Goal: Register for event/course

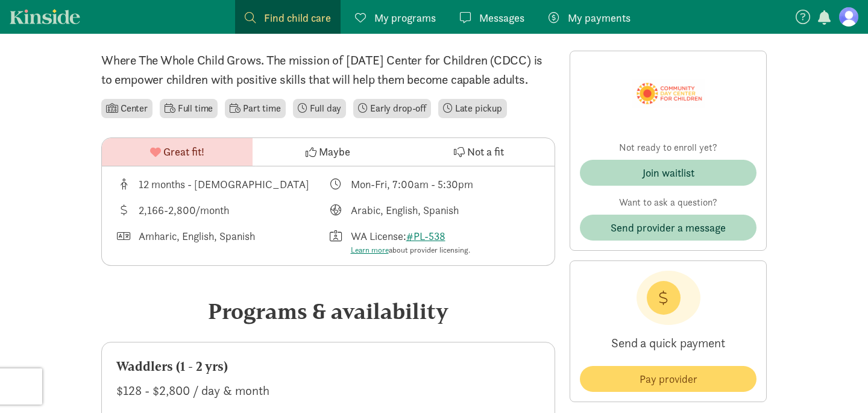
scroll to position [296, 0]
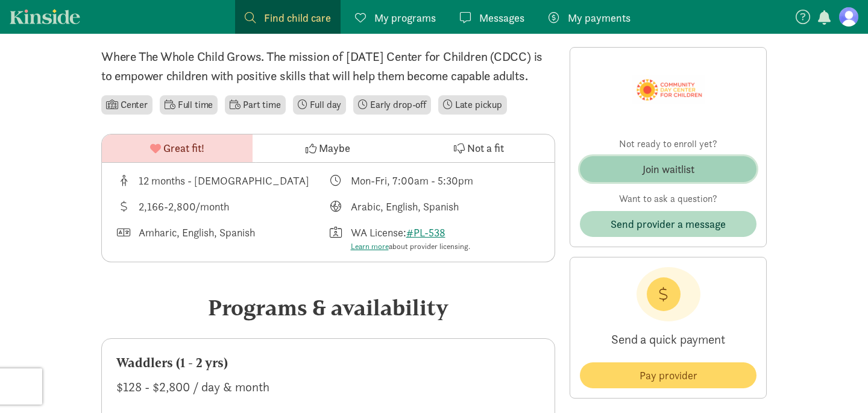
click at [702, 169] on span "Join waitlist" at bounding box center [667, 169] width 157 height 16
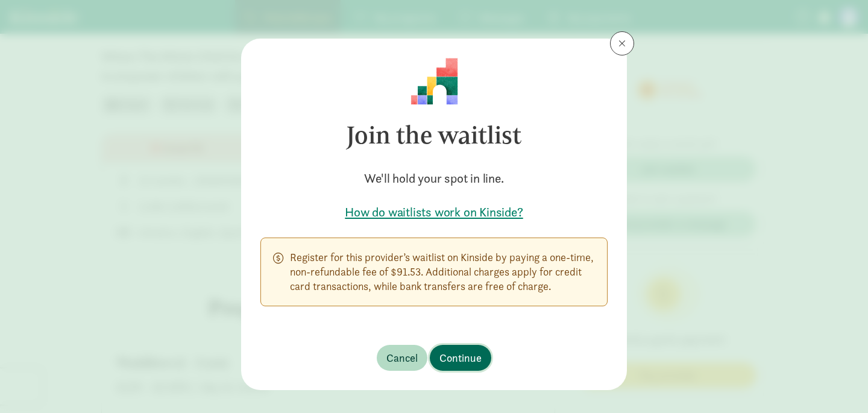
click at [444, 362] on span "Continue" at bounding box center [460, 358] width 42 height 16
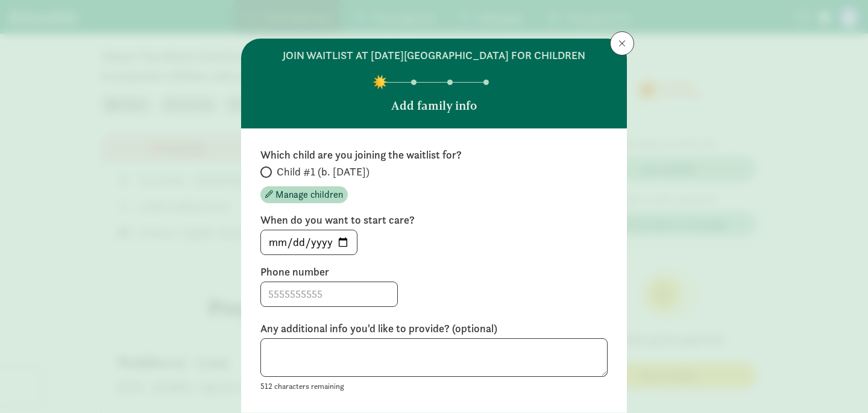
scroll to position [39, 0]
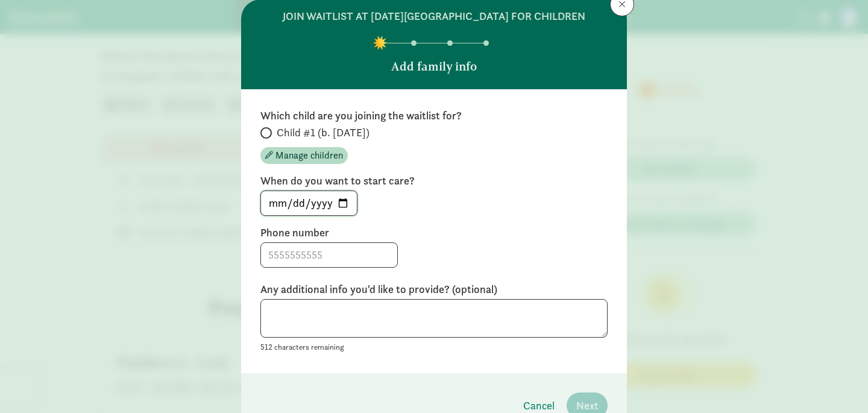
click at [338, 201] on input "[DATE]" at bounding box center [309, 203] width 96 height 24
click at [265, 133] on input "Child #1 (b. [DATE])" at bounding box center [264, 133] width 8 height 8
radio input "true"
click at [345, 207] on input "[DATE]" at bounding box center [309, 203] width 96 height 24
type input "[DATE]"
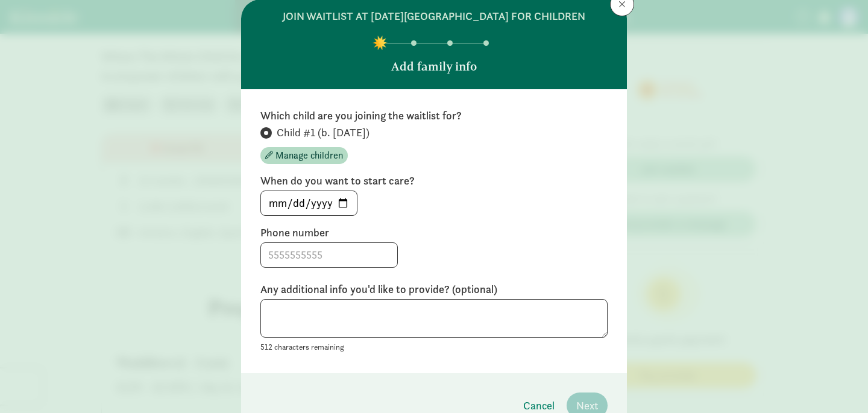
click at [458, 269] on div "Which child are you joining the waitlist for? Child #1 (b. [DATE]) Manage child…" at bounding box center [433, 230] width 347 height 245
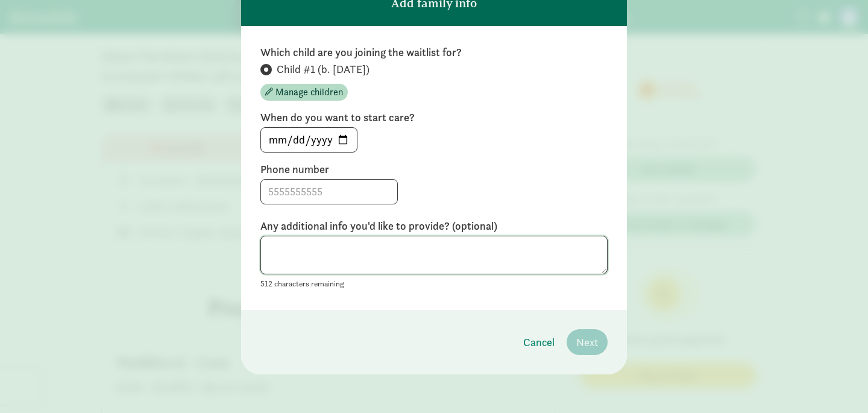
click at [478, 241] on textarea at bounding box center [433, 255] width 347 height 39
click at [343, 195] on input at bounding box center [329, 192] width 136 height 24
type input "[PHONE_NUMBER]"
click at [308, 248] on textarea at bounding box center [433, 255] width 347 height 39
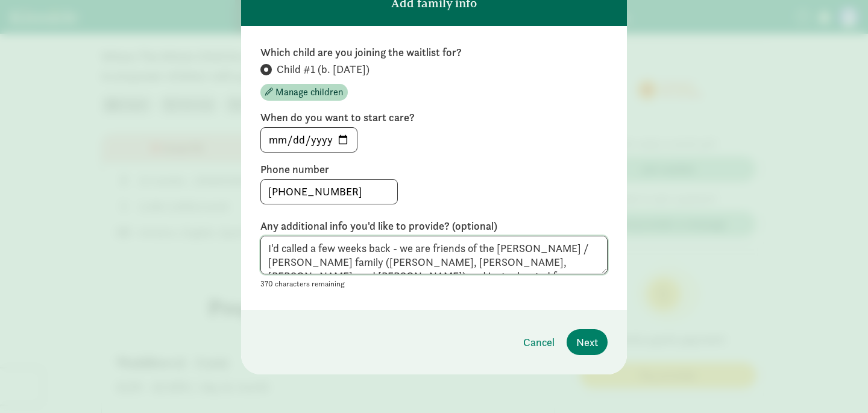
scroll to position [9, 0]
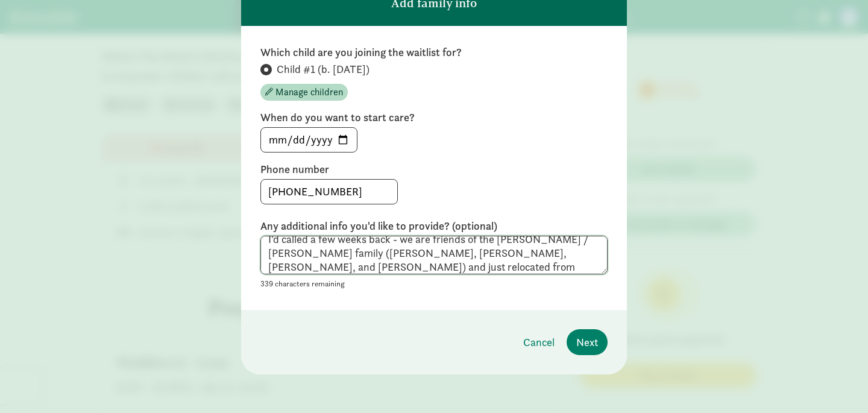
click at [398, 258] on textarea "I'd called a few weeks back - we are friends of the [PERSON_NAME] / [PERSON_NAM…" at bounding box center [433, 255] width 347 height 39
click at [475, 260] on textarea "I'd called a few weeks back - we are friends of the [PERSON_NAME] / [PERSON_NAM…" at bounding box center [433, 255] width 347 height 39
drag, startPoint x: 527, startPoint y: 256, endPoint x: 538, endPoint y: 256, distance: 10.9
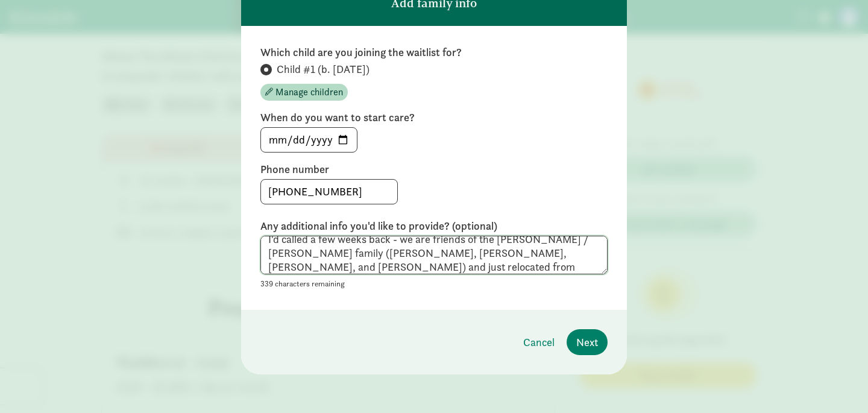
click at [528, 256] on textarea "I'd called a few weeks back - we are friends of the [PERSON_NAME] / [PERSON_NAM…" at bounding box center [433, 255] width 347 height 39
click at [425, 257] on textarea "I'd called a few weeks back - we are friends of the [PERSON_NAME] / Banner fami…" at bounding box center [433, 255] width 347 height 39
click at [442, 236] on textarea "I'd called a few weeks back - we are friends of the [PERSON_NAME] / Banner fami…" at bounding box center [433, 255] width 347 height 39
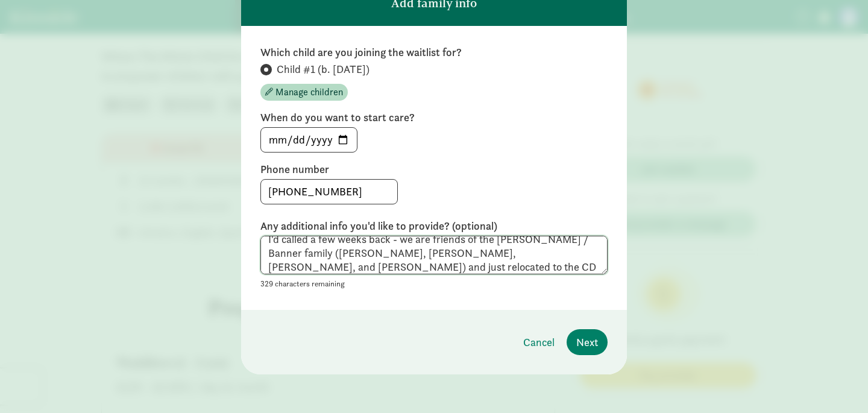
scroll to position [0, 0]
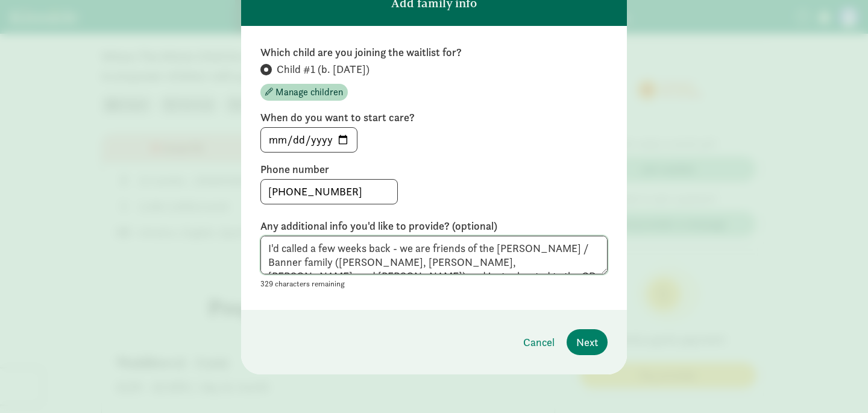
click at [309, 248] on textarea "I'd called a few weeks back - we are friends of the [PERSON_NAME] / Banner fami…" at bounding box center [433, 255] width 347 height 39
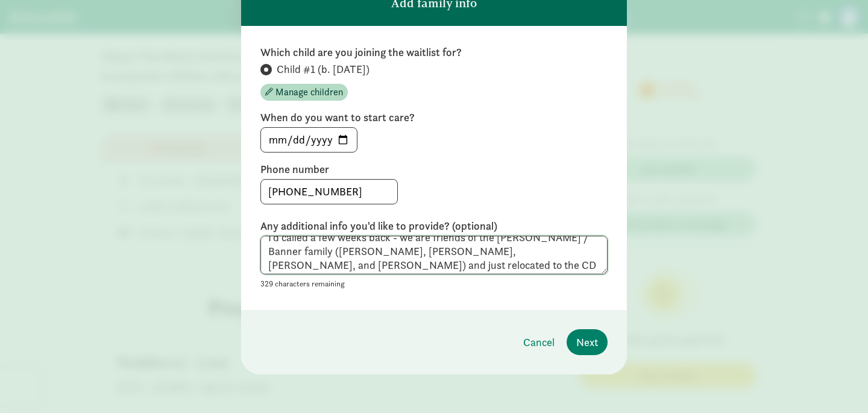
scroll to position [14, 0]
type textarea "I'd called a few weeks back - we are friends of the [PERSON_NAME] / Banner fami…"
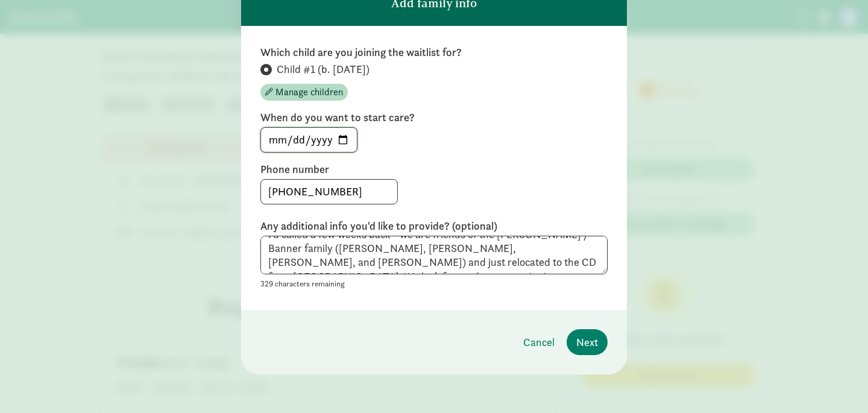
click at [343, 134] on input "[DATE]" at bounding box center [309, 140] width 96 height 24
click at [597, 340] on span "Next" at bounding box center [587, 342] width 22 height 16
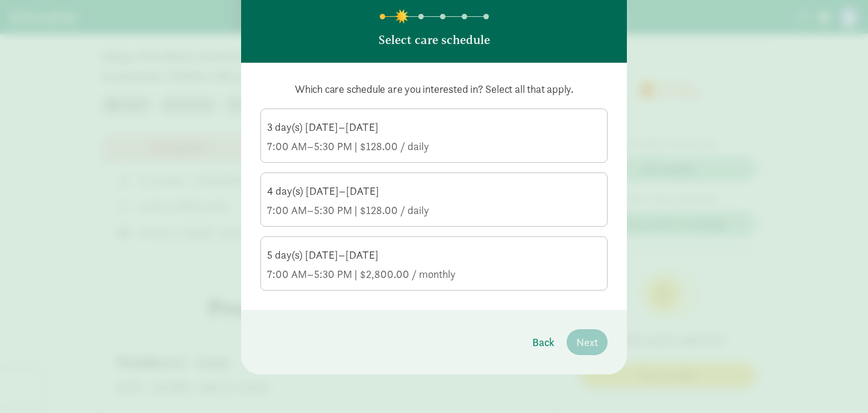
scroll to position [66, 0]
click at [475, 266] on div "5 day(s) [DATE]–[DATE] 7:00 AM–5:30 PM | $2,800.00 / monthly" at bounding box center [434, 265] width 334 height 34
click at [0, 0] on input "5 day(s) [DATE]–[DATE] 7:00 AM–5:30 PM | $2,800.00 / monthly" at bounding box center [0, 0] width 0 height 0
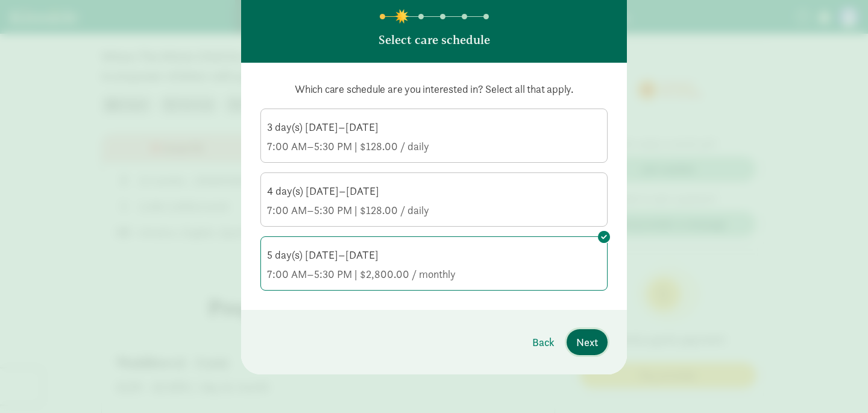
click at [601, 345] on button "Next" at bounding box center [586, 342] width 41 height 26
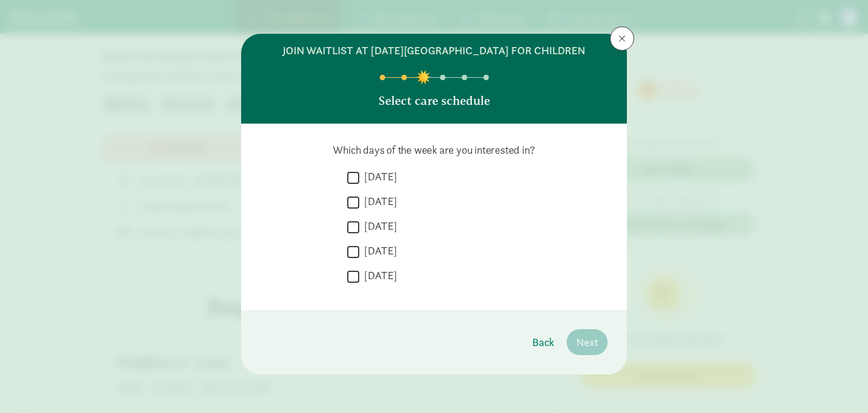
click at [348, 183] on input "[DATE]" at bounding box center [353, 177] width 12 height 16
checkbox input "true"
click at [352, 207] on input "[DATE]" at bounding box center [353, 202] width 12 height 16
checkbox input "true"
click at [353, 222] on input "[DATE]" at bounding box center [353, 227] width 12 height 16
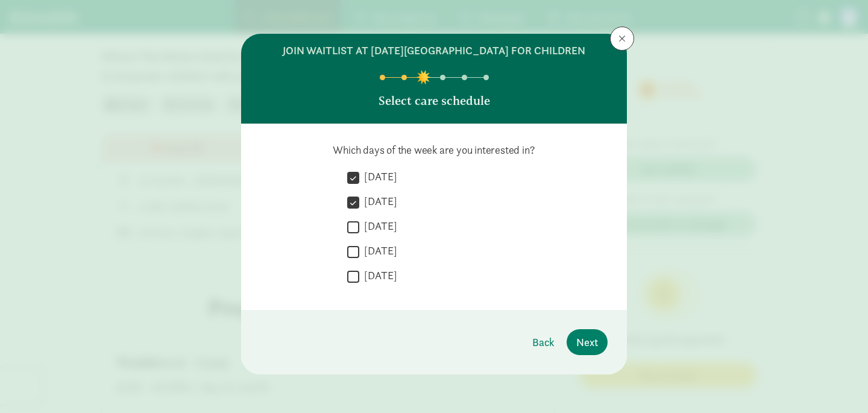
checkbox input "true"
click at [359, 246] on input "[DATE]" at bounding box center [353, 251] width 12 height 16
checkbox input "true"
click at [359, 267] on div " [DATE]  [DATE]  [DATE]  [DATE]  [DATE]" at bounding box center [477, 229] width 260 height 121
click at [356, 278] on input "[DATE]" at bounding box center [353, 276] width 12 height 16
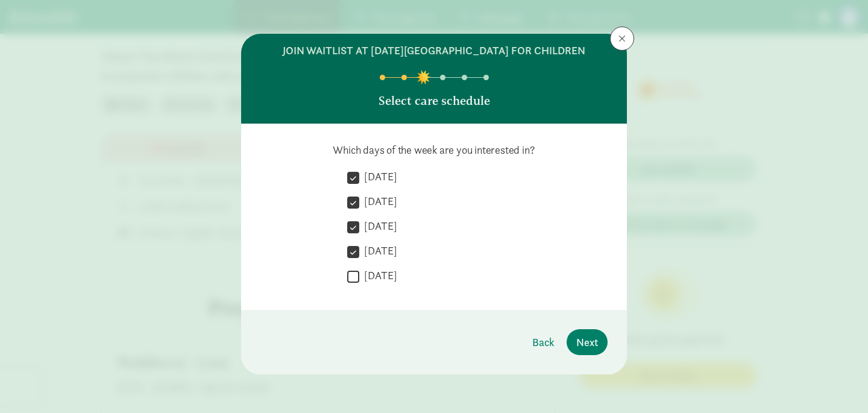
checkbox input "true"
click at [586, 345] on span "Next" at bounding box center [587, 342] width 22 height 16
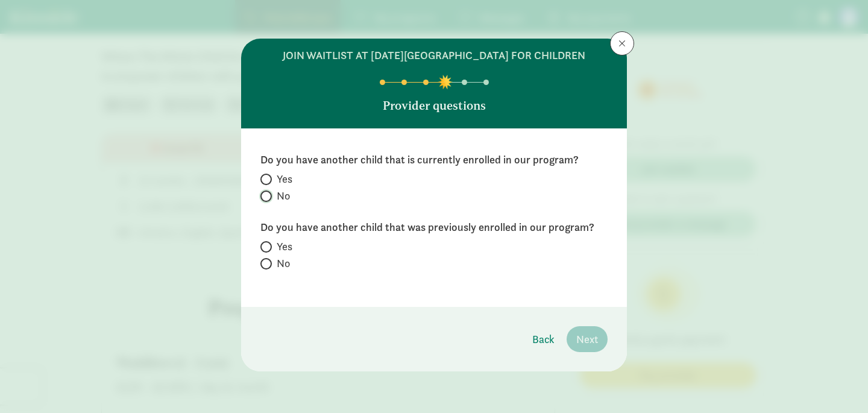
click at [264, 198] on input "No" at bounding box center [264, 196] width 8 height 8
radio input "true"
click at [269, 266] on span at bounding box center [265, 263] width 11 height 11
click at [268, 266] on input "No" at bounding box center [264, 264] width 8 height 8
radio input "true"
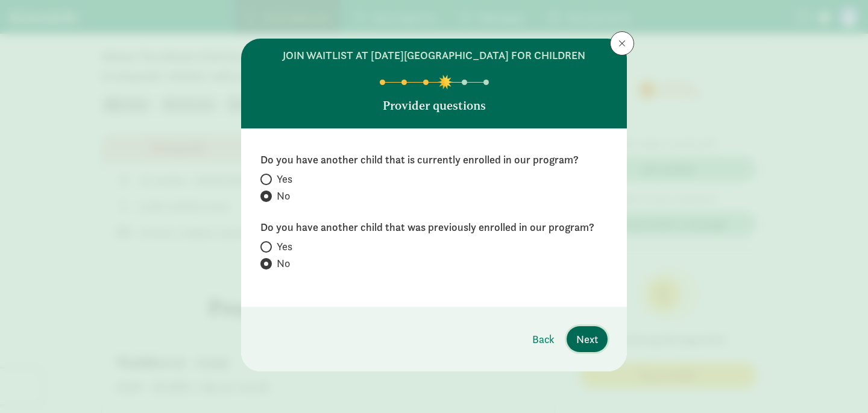
click at [597, 343] on span "Next" at bounding box center [587, 339] width 22 height 16
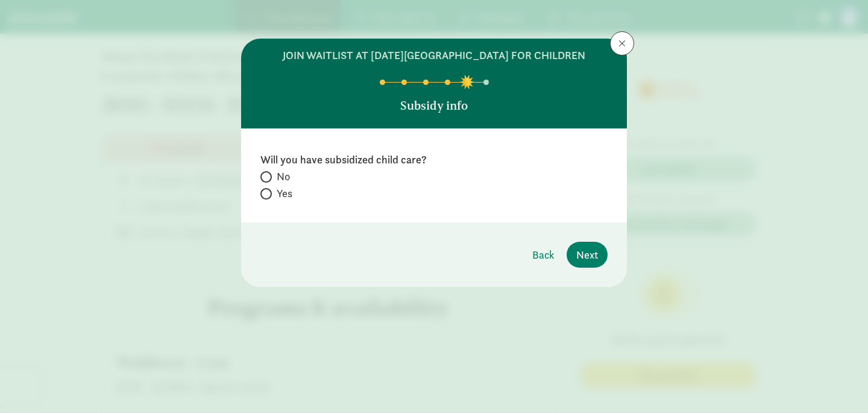
click at [273, 186] on label "No" at bounding box center [433, 193] width 347 height 14
click at [268, 178] on input "No" at bounding box center [264, 177] width 8 height 8
radio input "true"
click at [575, 260] on button "Next" at bounding box center [586, 255] width 41 height 26
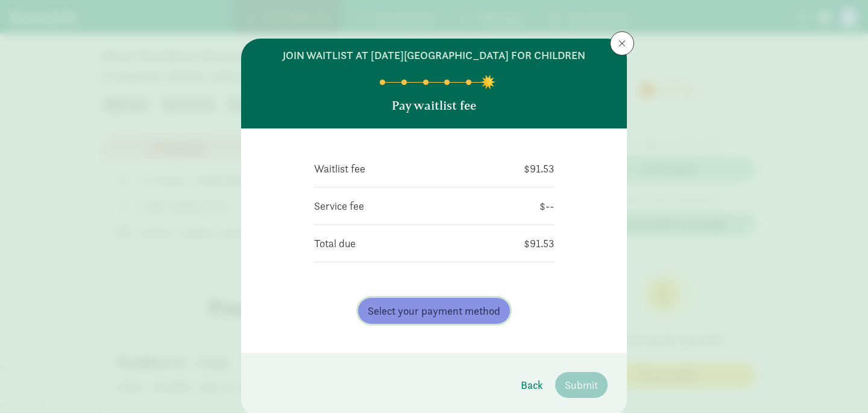
click at [454, 310] on span "Select your payment method" at bounding box center [434, 311] width 133 height 16
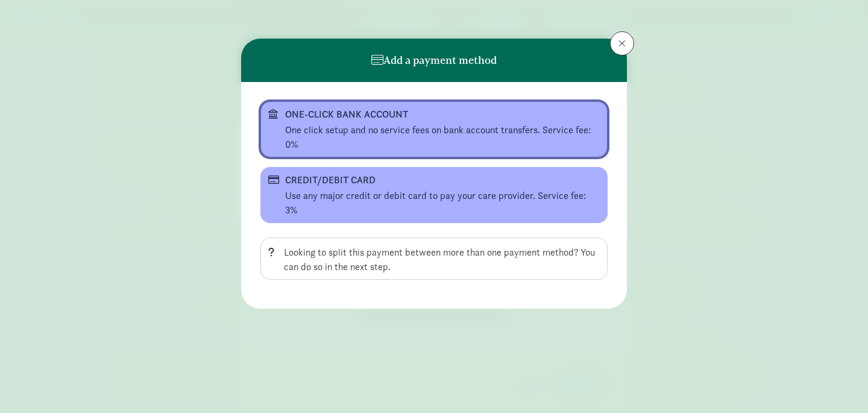
click at [425, 116] on div "ONE-CLICK BANK ACCOUNT" at bounding box center [432, 114] width 295 height 14
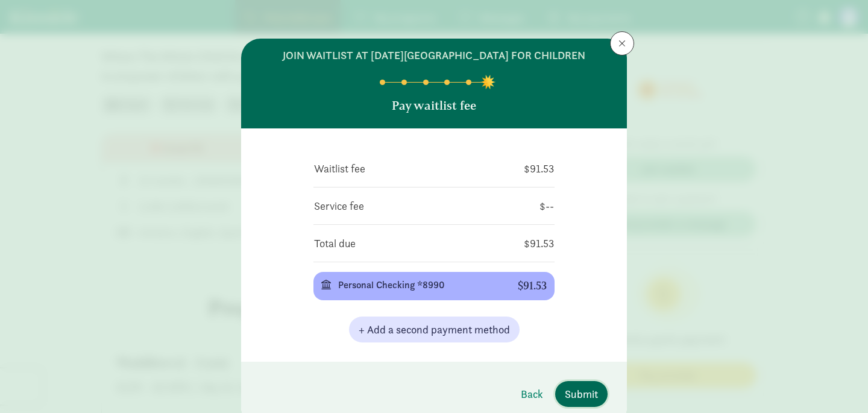
click at [579, 387] on span "Submit" at bounding box center [581, 394] width 33 height 16
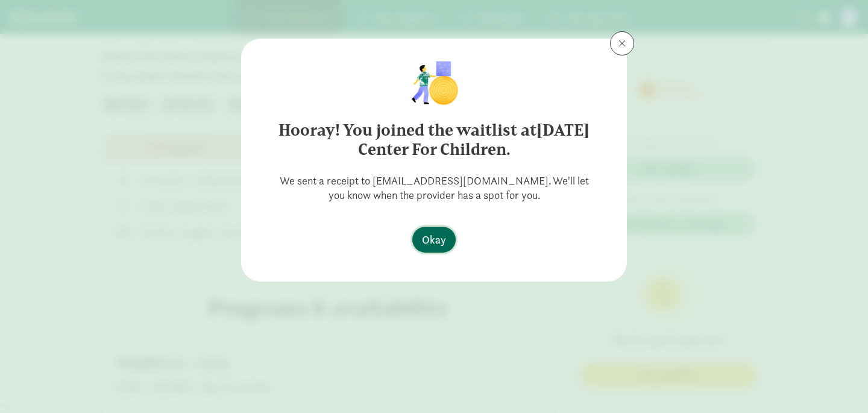
click at [430, 244] on span "Okay" at bounding box center [434, 239] width 24 height 16
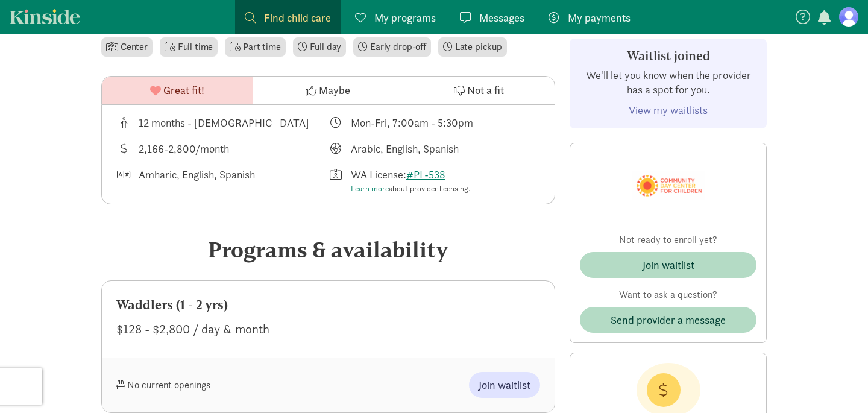
scroll to position [336, 0]
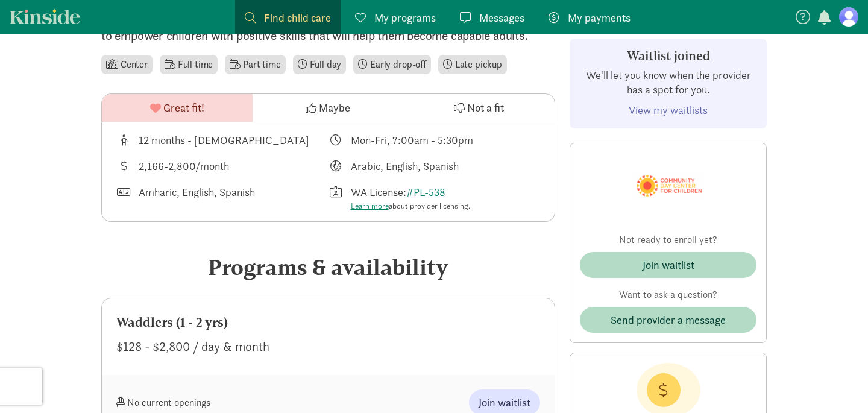
click at [847, 21] on figure at bounding box center [848, 16] width 19 height 19
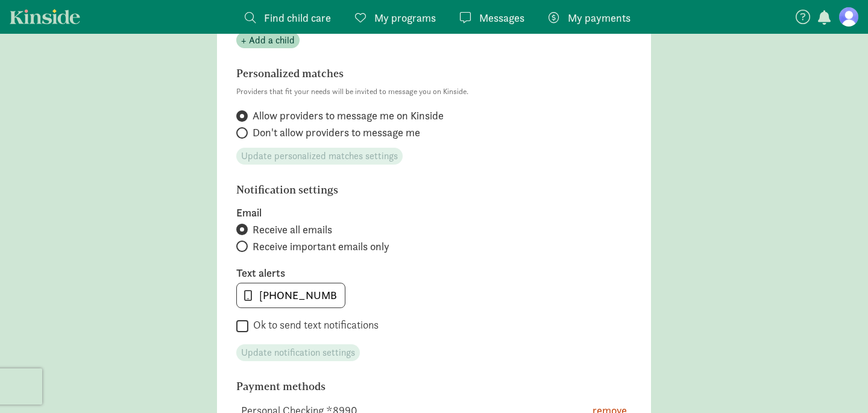
click at [384, 22] on span "My programs" at bounding box center [404, 18] width 61 height 16
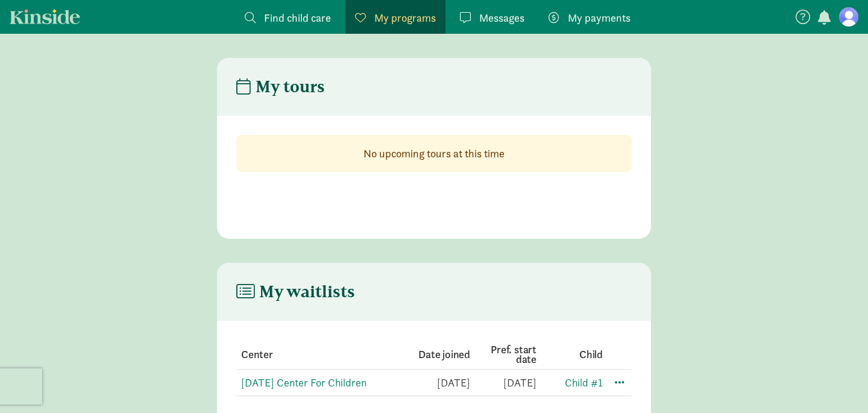
click at [271, 22] on span "Find child care" at bounding box center [297, 18] width 67 height 16
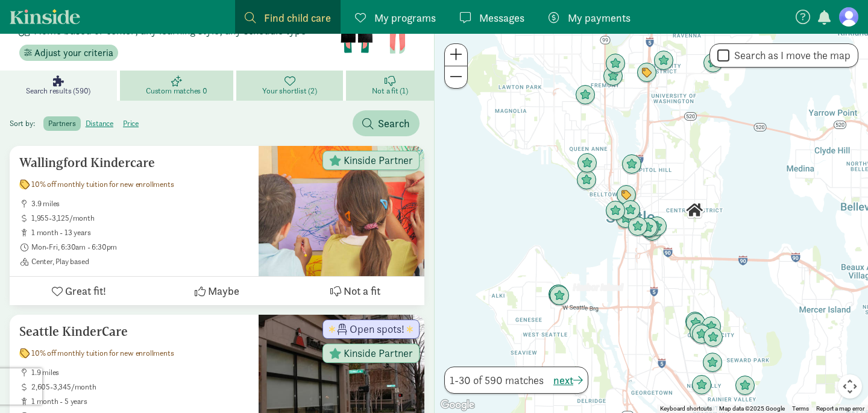
scroll to position [124, 0]
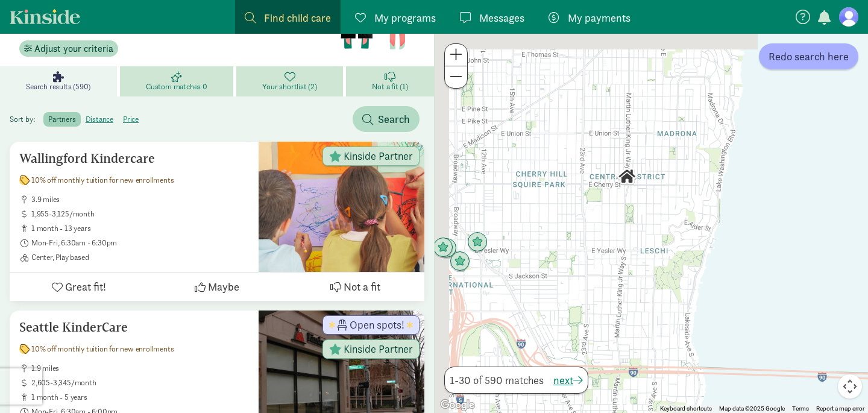
drag, startPoint x: 598, startPoint y: 126, endPoint x: 648, endPoint y: 212, distance: 99.6
click at [648, 213] on div at bounding box center [651, 223] width 433 height 379
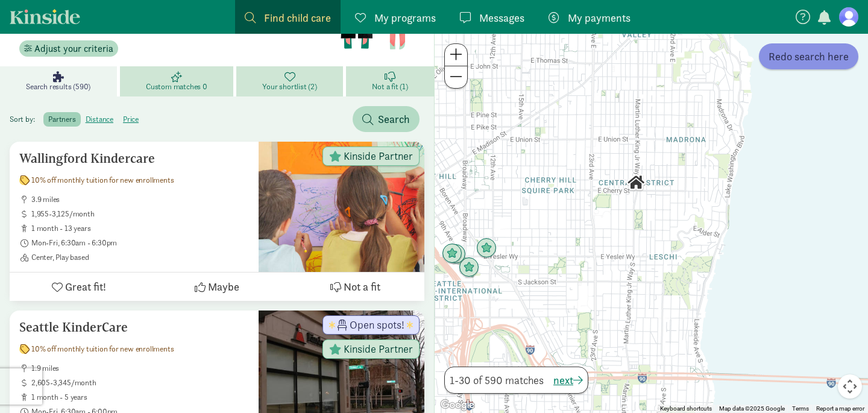
click at [802, 52] on span "Redo search here" at bounding box center [808, 56] width 80 height 16
